Goal: Task Accomplishment & Management: Manage account settings

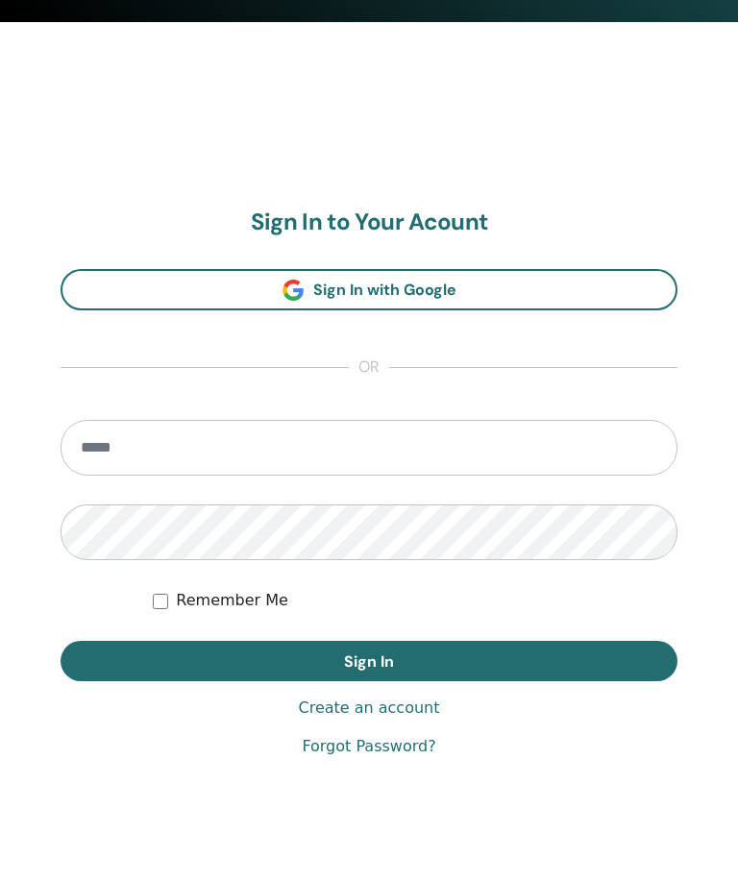
scroll to position [899, 0]
click at [223, 451] on input "email" at bounding box center [369, 449] width 617 height 56
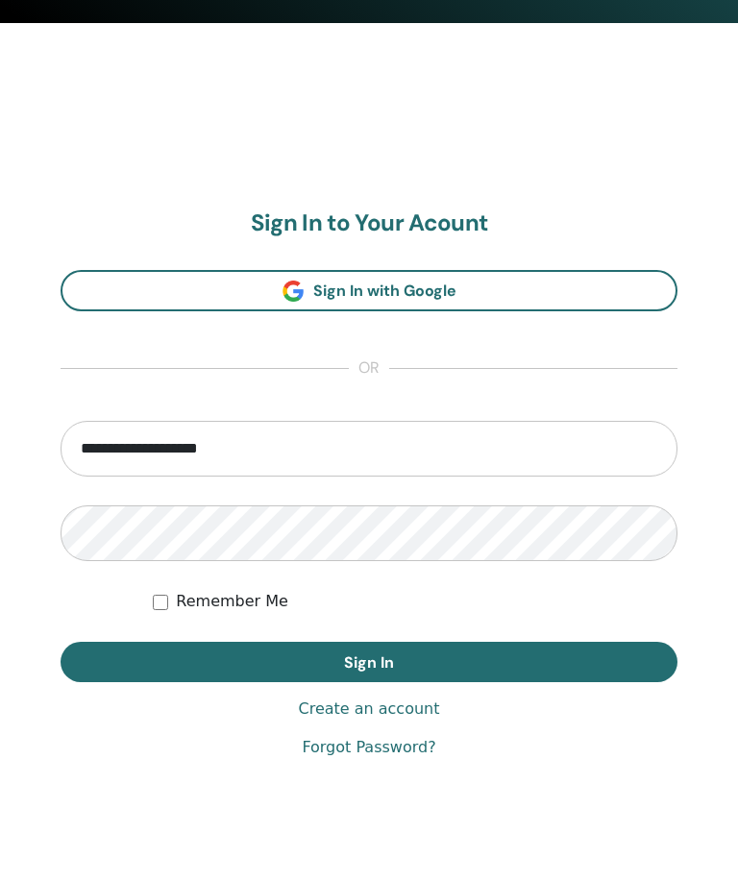
type input "**********"
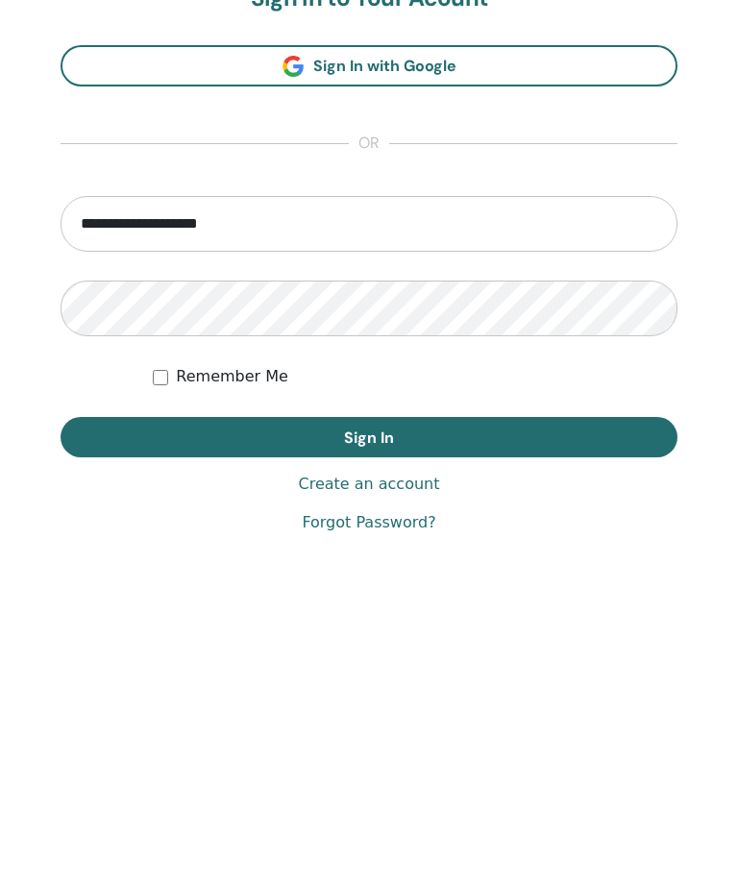
click at [511, 642] on button "Sign In" at bounding box center [369, 662] width 617 height 40
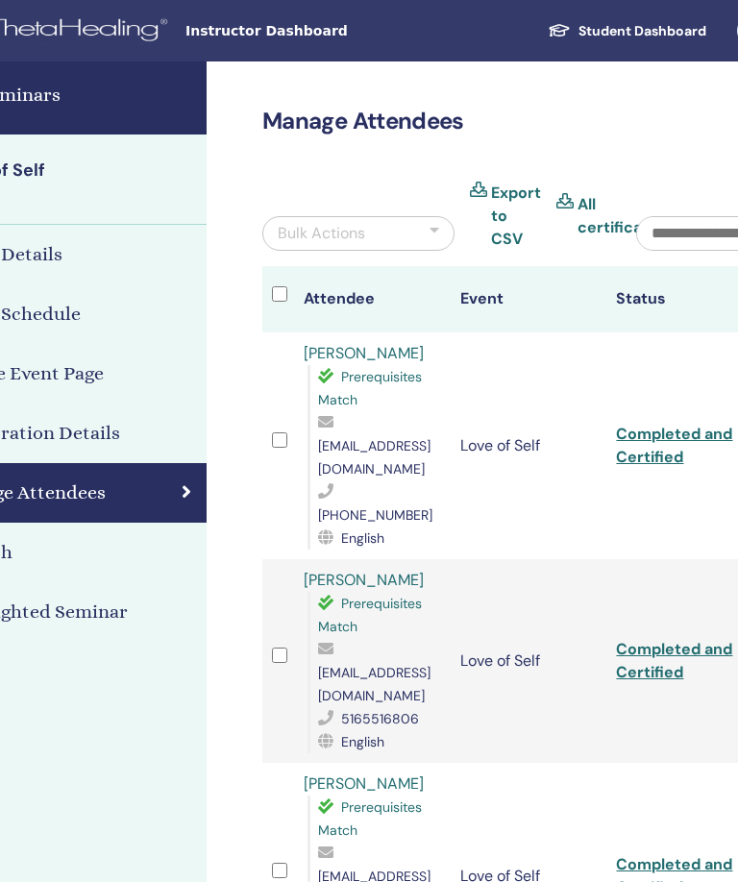
scroll to position [0, 415]
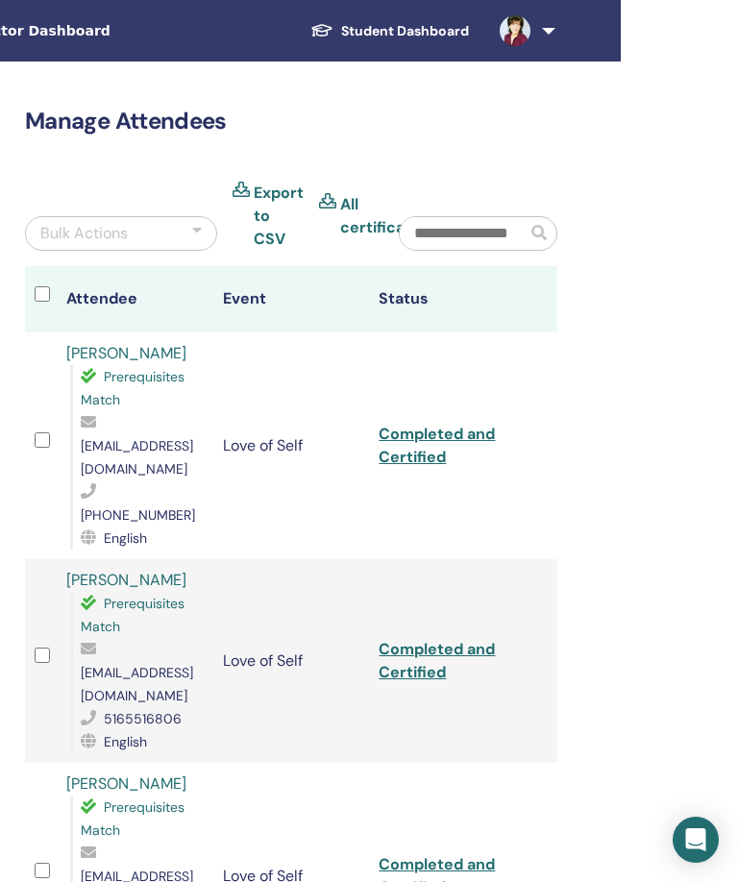
click at [528, 33] on img at bounding box center [515, 30] width 31 height 31
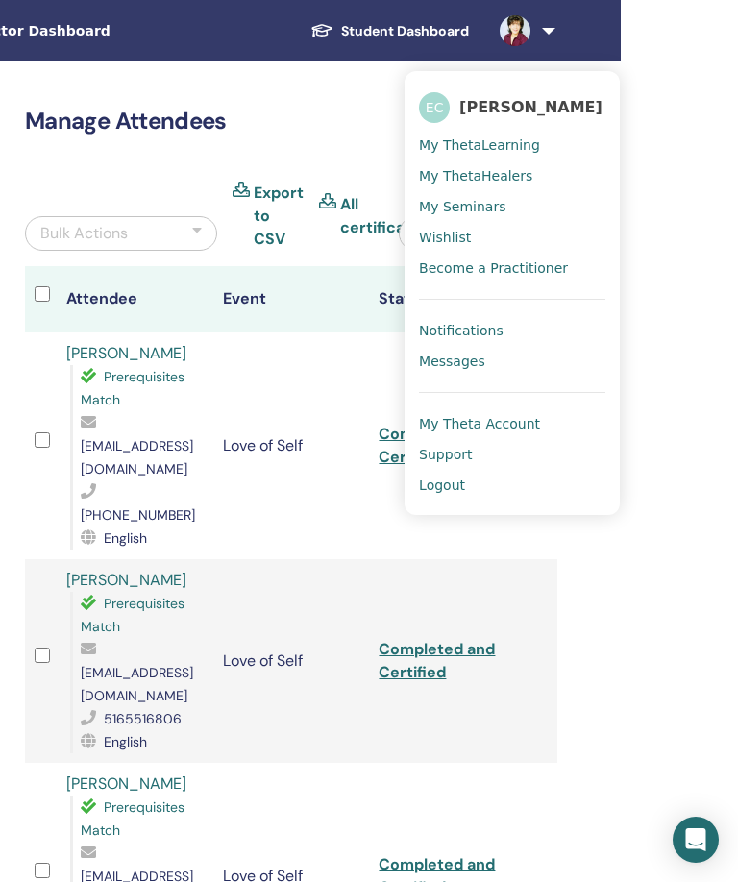
click at [561, 29] on link at bounding box center [523, 30] width 79 height 61
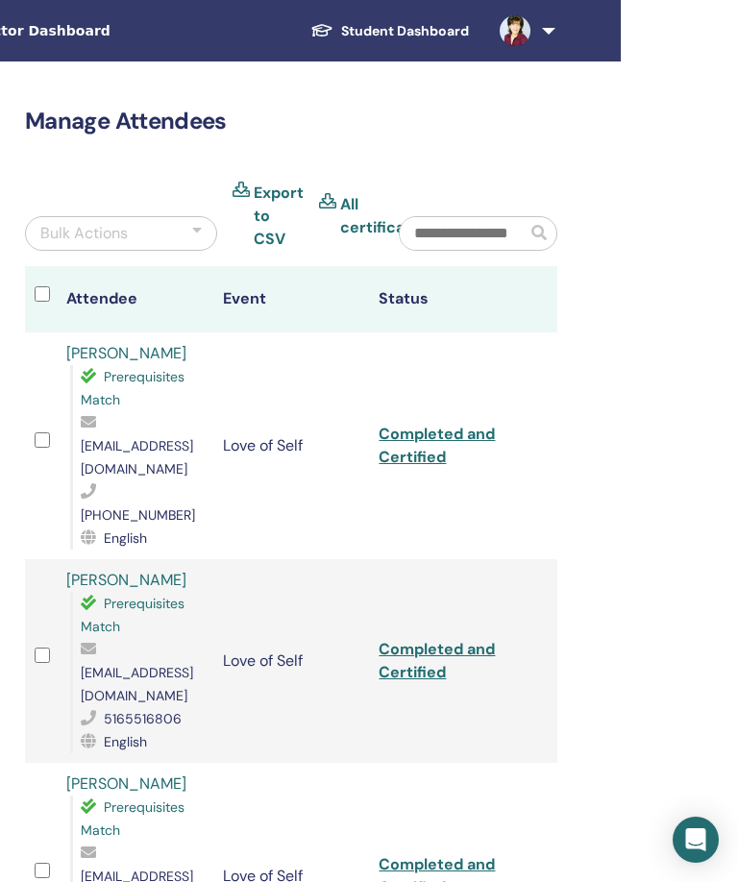
click at [557, 30] on link at bounding box center [523, 30] width 79 height 61
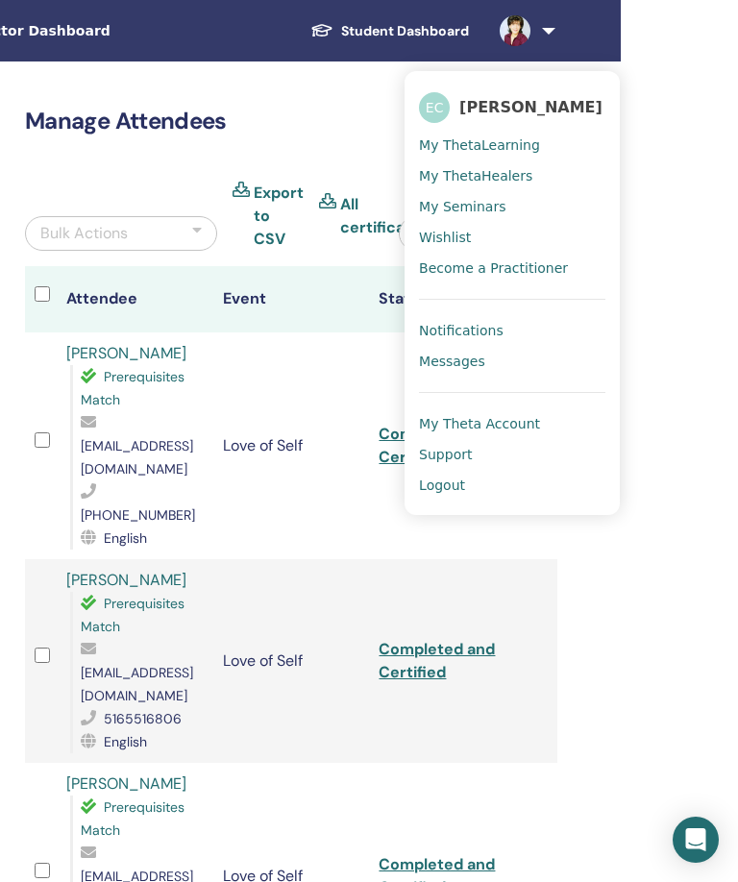
click at [463, 481] on span "Logout" at bounding box center [442, 484] width 46 height 17
